Goal: Information Seeking & Learning: Learn about a topic

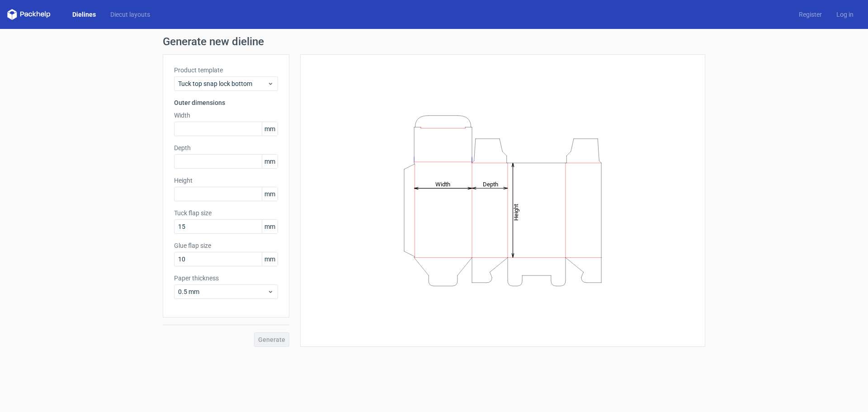
click at [273, 125] on span "mm" at bounding box center [270, 129] width 16 height 14
click at [272, 130] on span "mm" at bounding box center [270, 129] width 16 height 14
click at [274, 85] on icon at bounding box center [270, 83] width 7 height 7
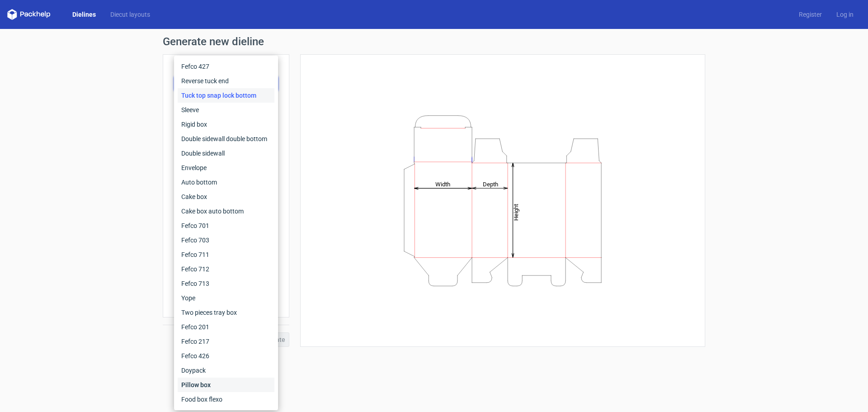
click at [199, 387] on div "Pillow box" at bounding box center [226, 385] width 97 height 14
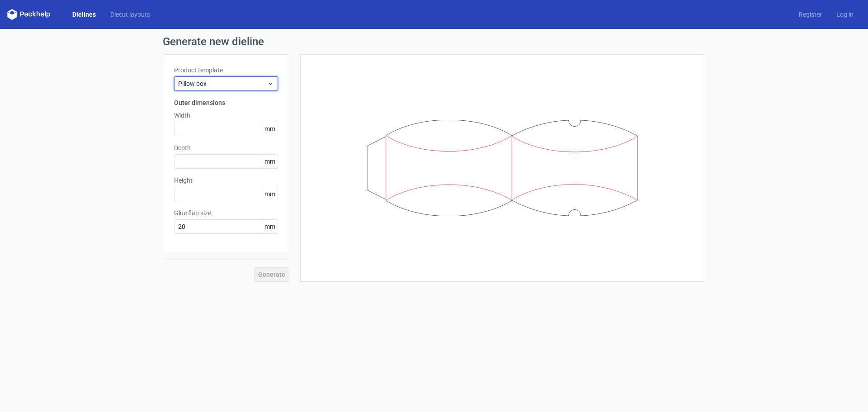
click at [265, 87] on span "Pillow box" at bounding box center [222, 83] width 89 height 9
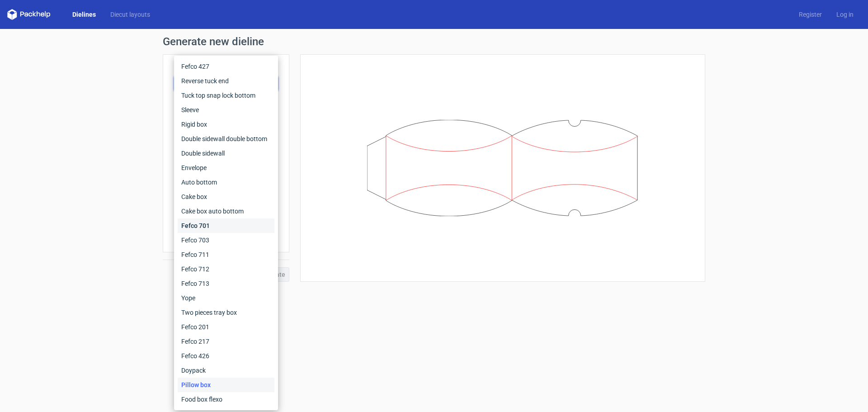
click at [213, 230] on div "Fefco 701" at bounding box center [226, 225] width 97 height 14
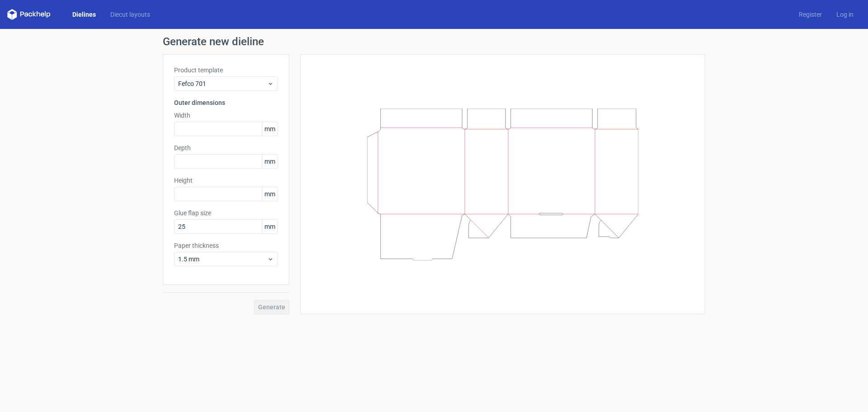
click at [264, 95] on div "Product template Fefco 701 Outer dimensions Width mm Depth mm Height mm Glue fl…" at bounding box center [226, 169] width 127 height 231
click at [267, 86] on span "Fefco 701" at bounding box center [222, 83] width 89 height 9
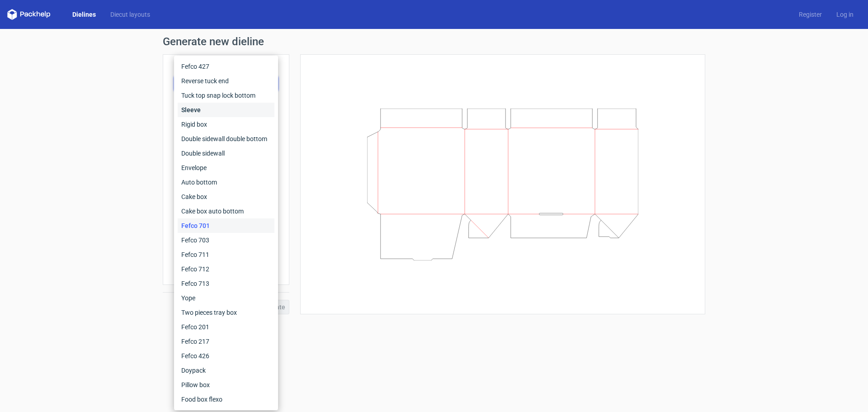
click at [255, 110] on div "Sleeve" at bounding box center [226, 110] width 97 height 14
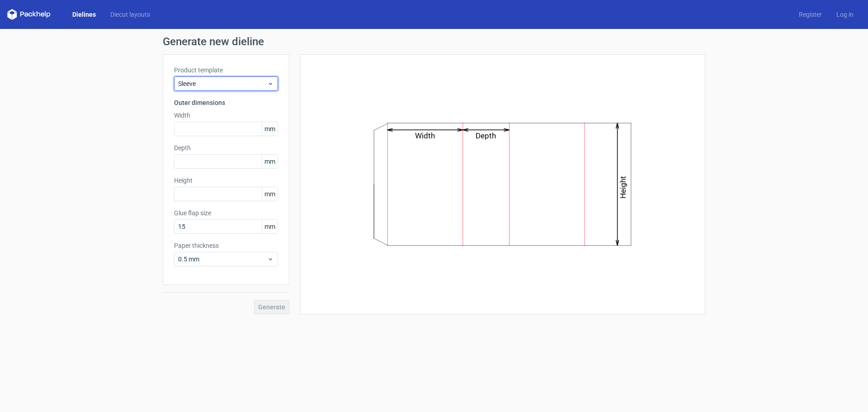
click at [271, 81] on icon at bounding box center [270, 83] width 7 height 7
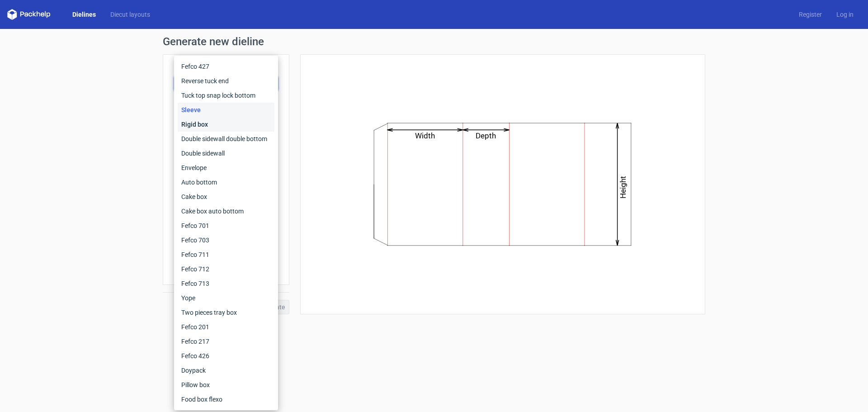
click at [253, 121] on div "Rigid box" at bounding box center [226, 124] width 97 height 14
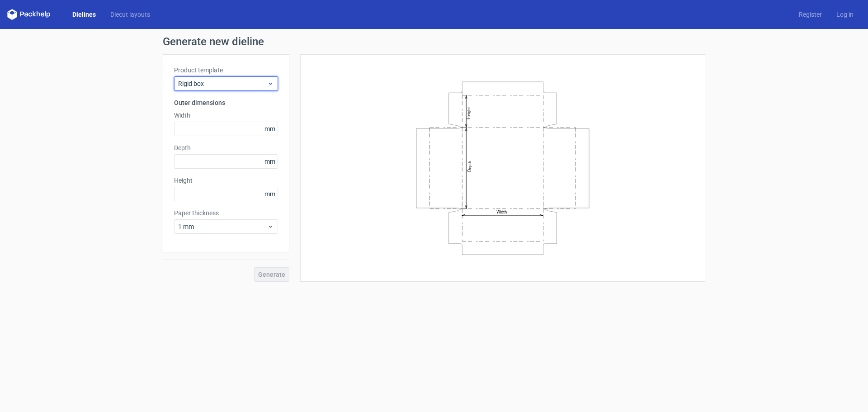
click at [262, 85] on span "Rigid box" at bounding box center [222, 83] width 89 height 9
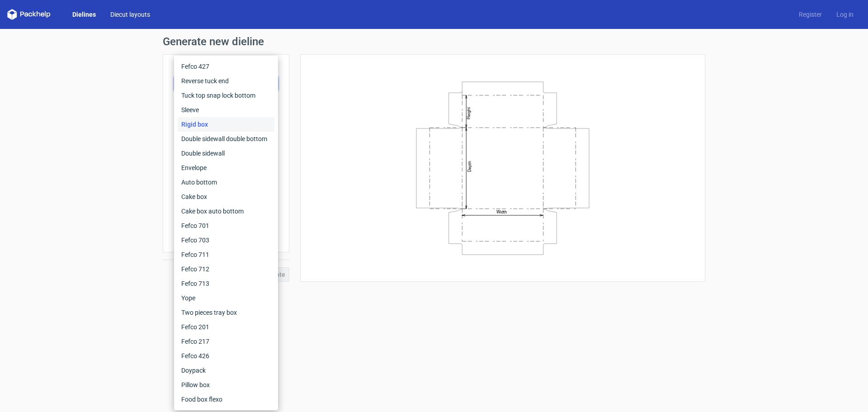
click at [133, 16] on link "Diecut layouts" at bounding box center [130, 14] width 54 height 9
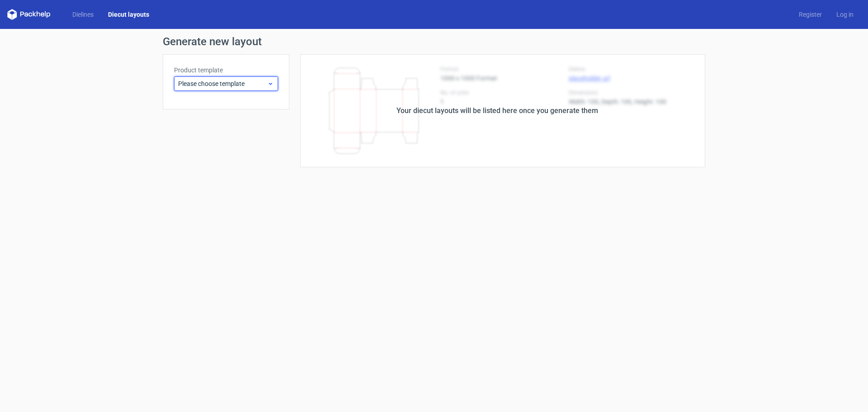
click at [264, 83] on span "Please choose template" at bounding box center [222, 83] width 89 height 9
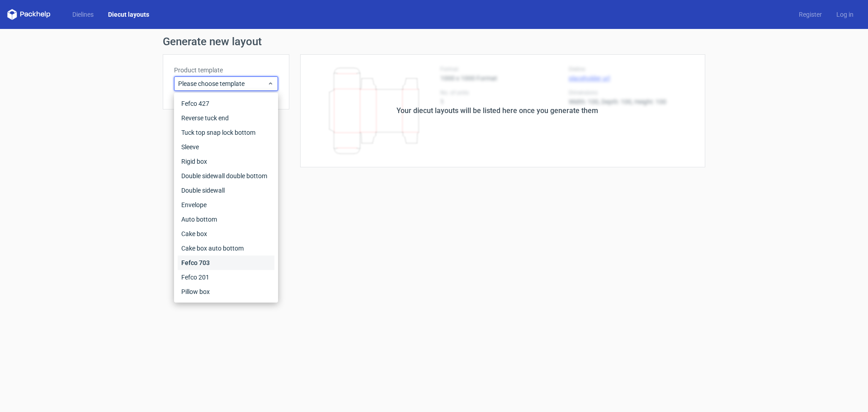
click at [229, 270] on div "Fefco 703" at bounding box center [226, 263] width 97 height 14
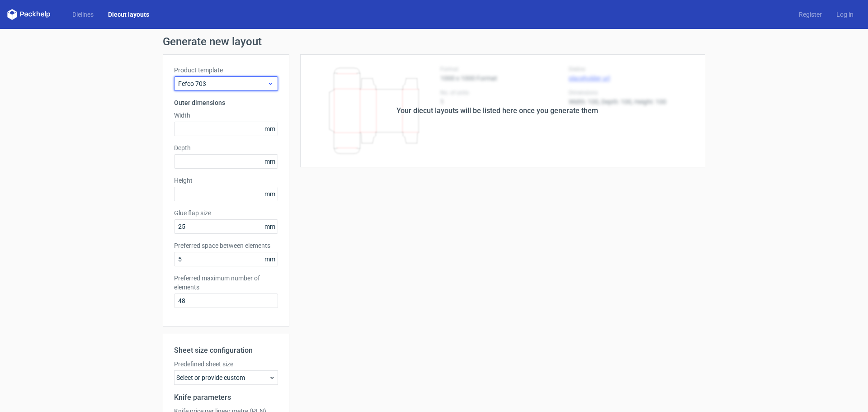
click at [267, 84] on icon at bounding box center [270, 83] width 7 height 7
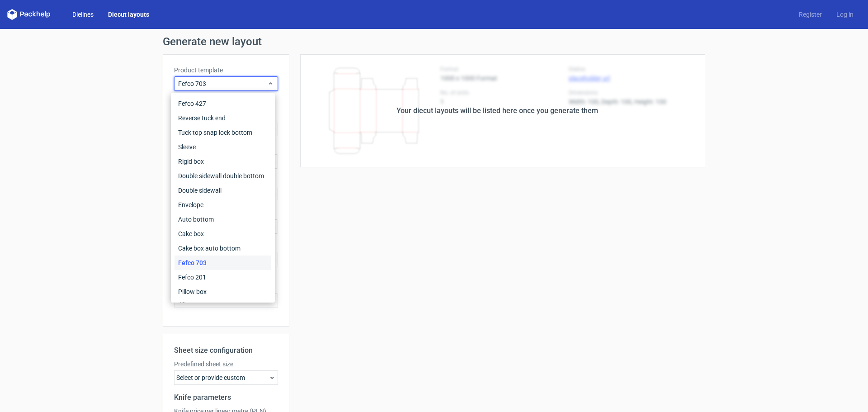
click at [78, 14] on link "Dielines" at bounding box center [83, 14] width 36 height 9
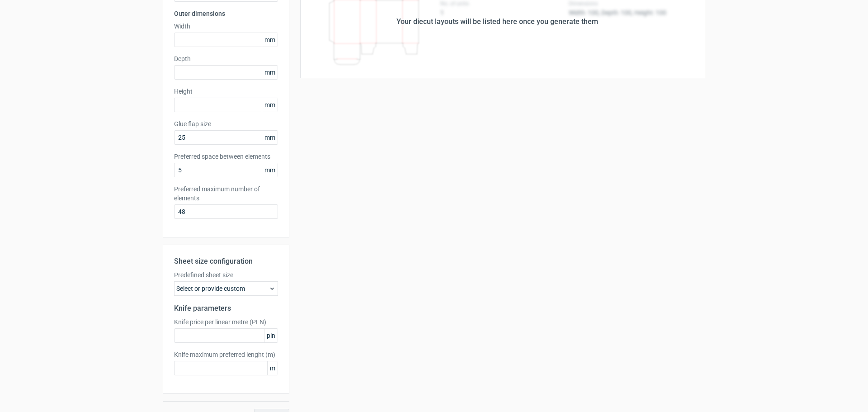
scroll to position [90, 0]
